Goal: Transaction & Acquisition: Purchase product/service

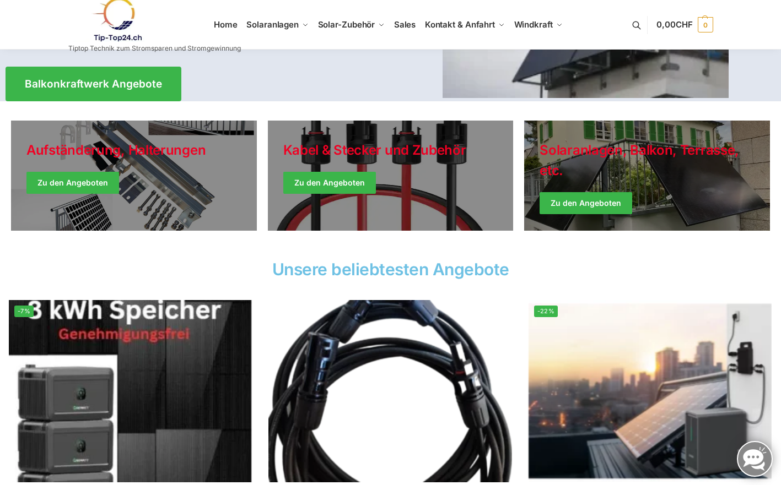
scroll to position [214, 0]
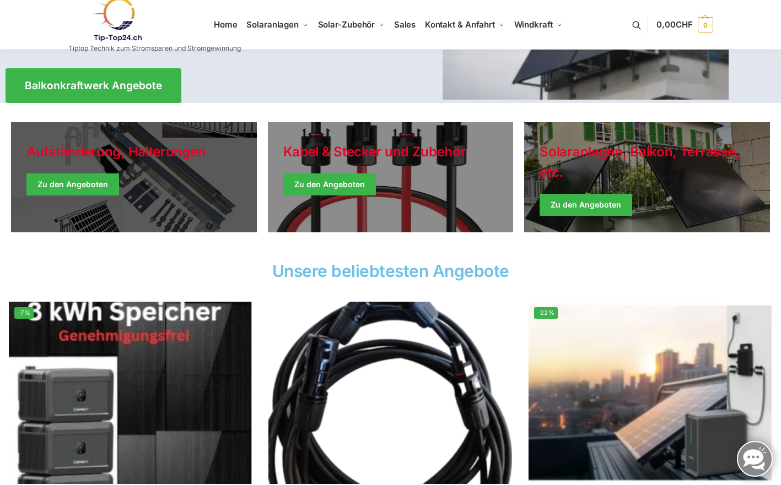
click at [91, 191] on link "Holiday Style" at bounding box center [134, 177] width 246 height 110
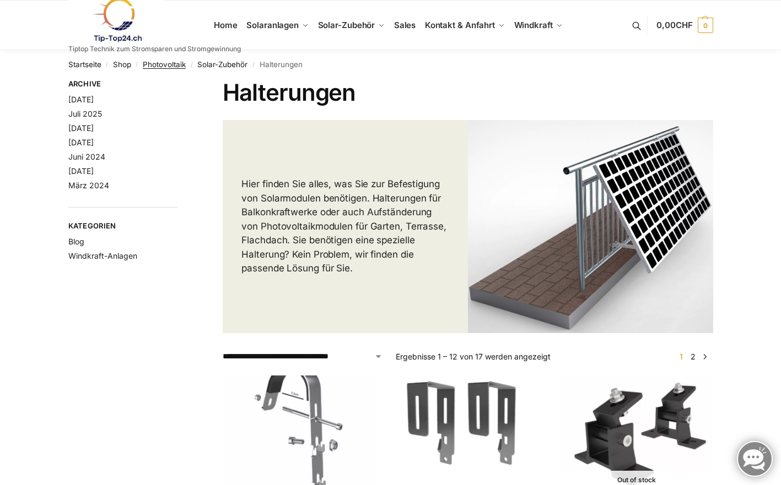
click at [157, 60] on link "Photovoltaik" at bounding box center [164, 64] width 43 height 9
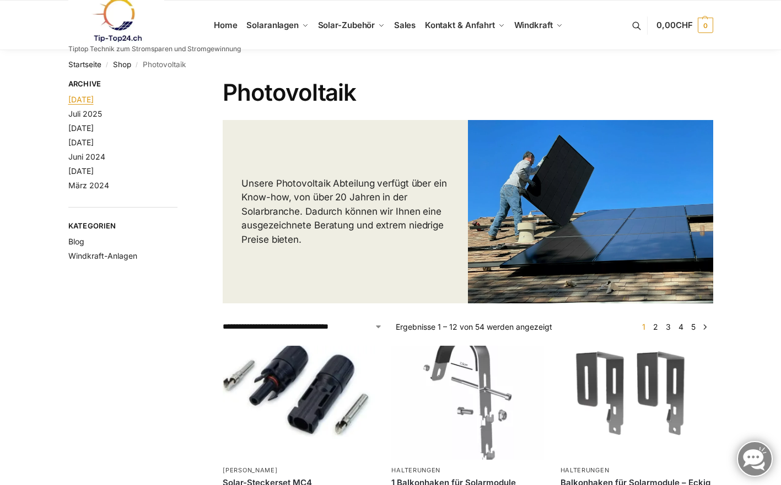
click at [83, 96] on link "[DATE]" at bounding box center [80, 99] width 25 height 9
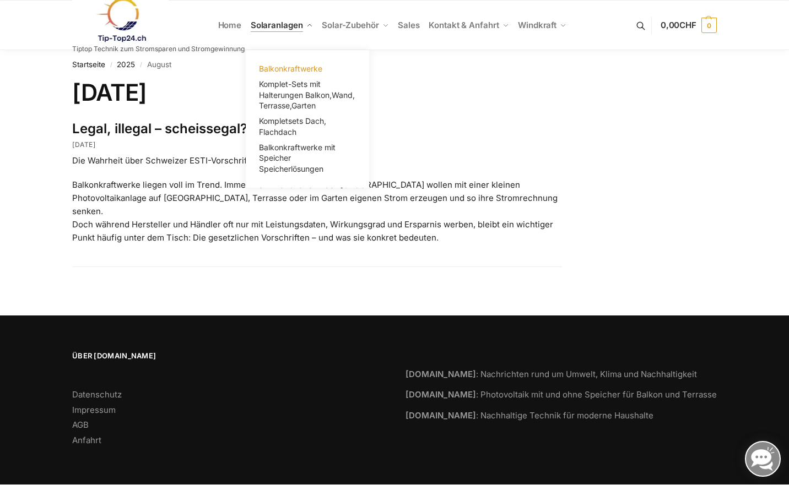
click at [281, 64] on span "Balkonkraftwerke" at bounding box center [290, 68] width 63 height 9
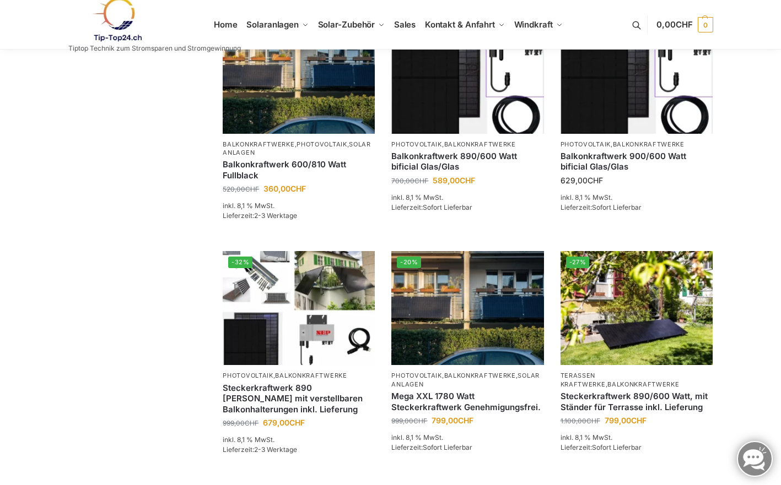
scroll to position [504, 0]
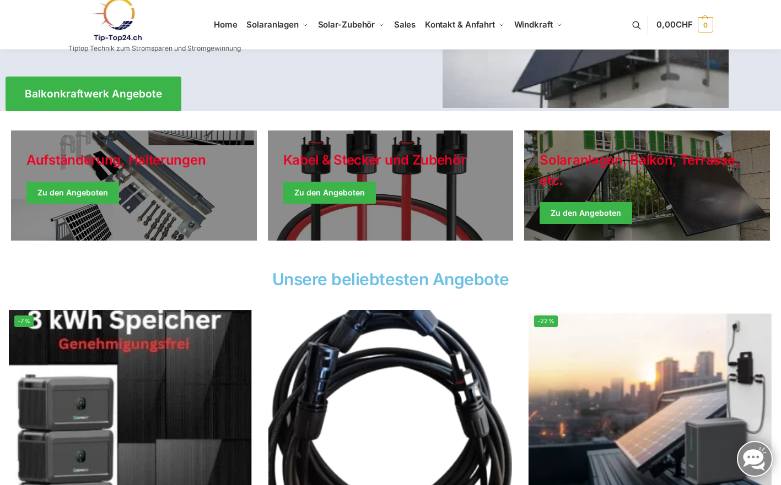
scroll to position [214, 0]
